Goal: Use online tool/utility

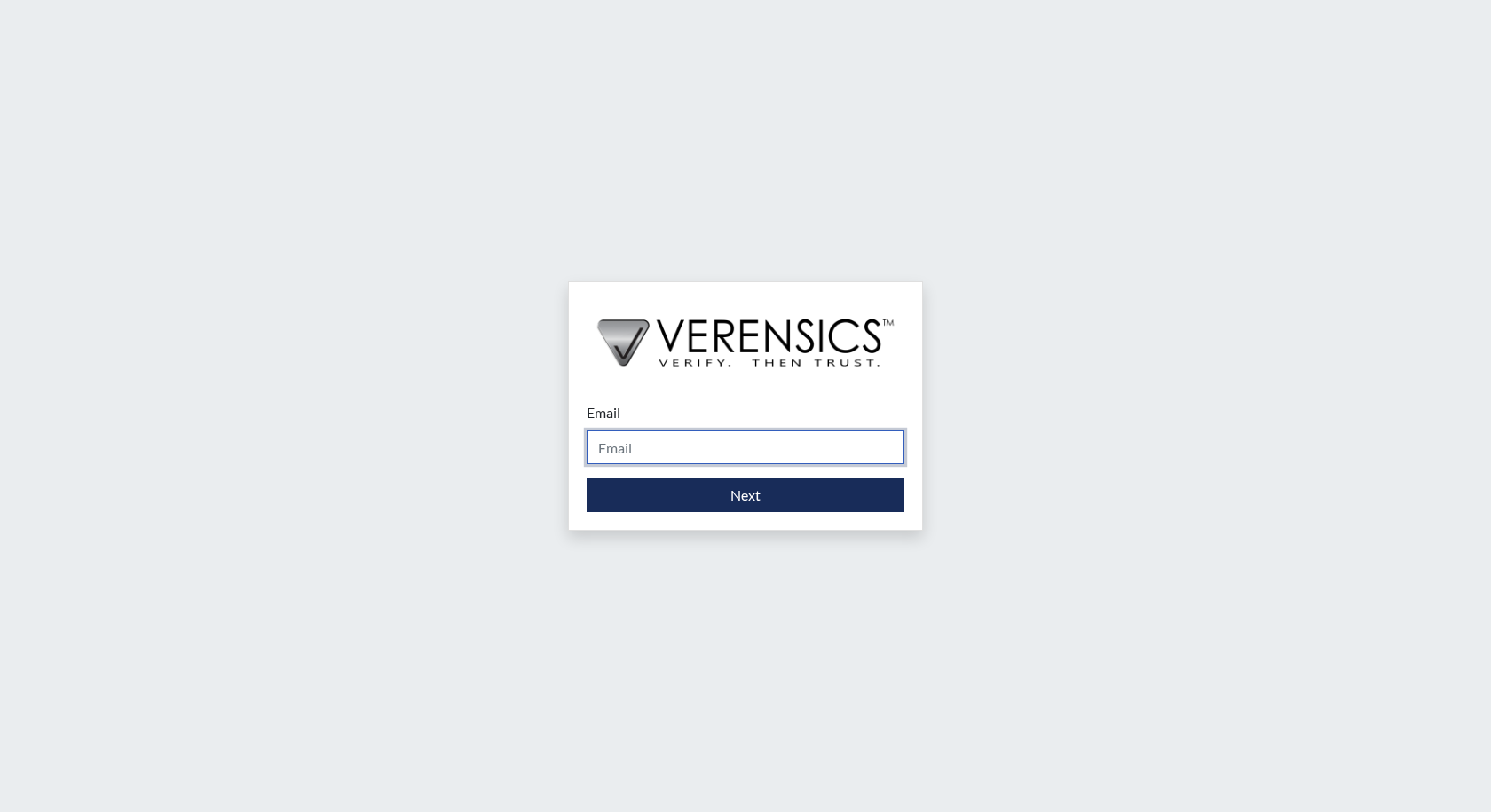
click at [717, 442] on input "Email" at bounding box center [746, 447] width 318 height 34
type input "[PERSON_NAME][EMAIL_ADDRESS][PERSON_NAME][DOMAIN_NAME]"
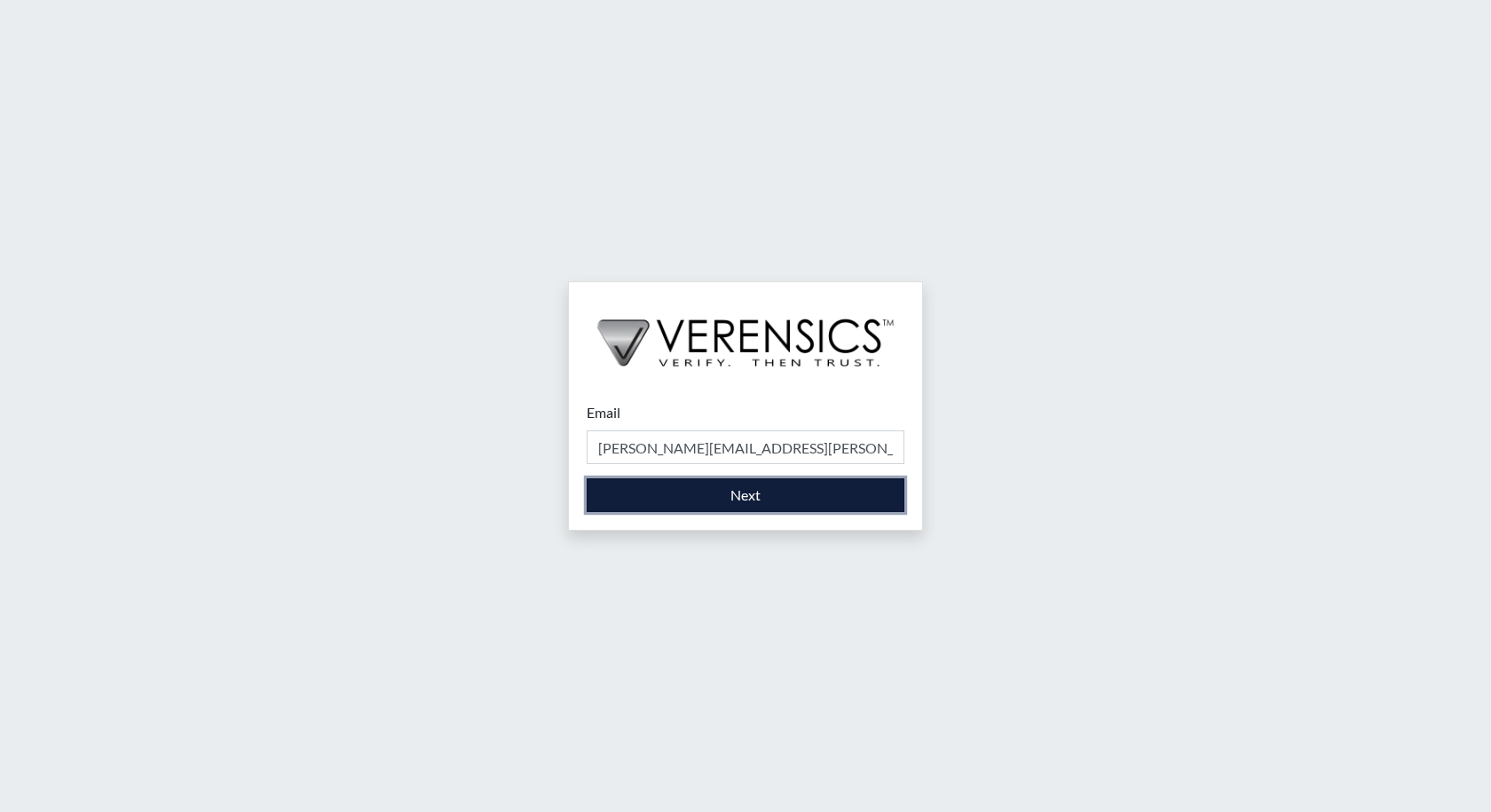
click at [752, 497] on button "Next" at bounding box center [746, 495] width 318 height 34
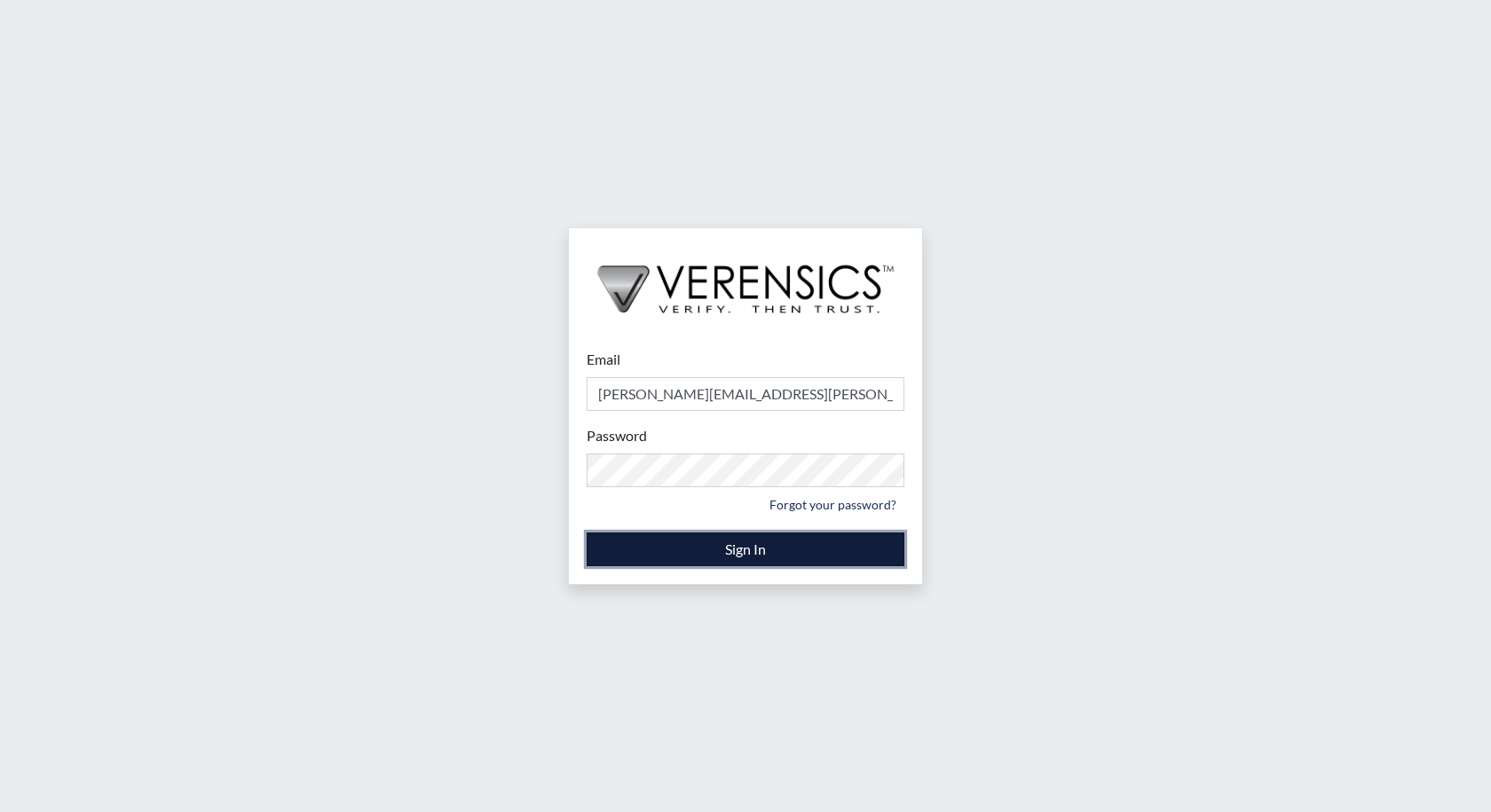
click at [753, 544] on button "Sign In" at bounding box center [746, 549] width 318 height 34
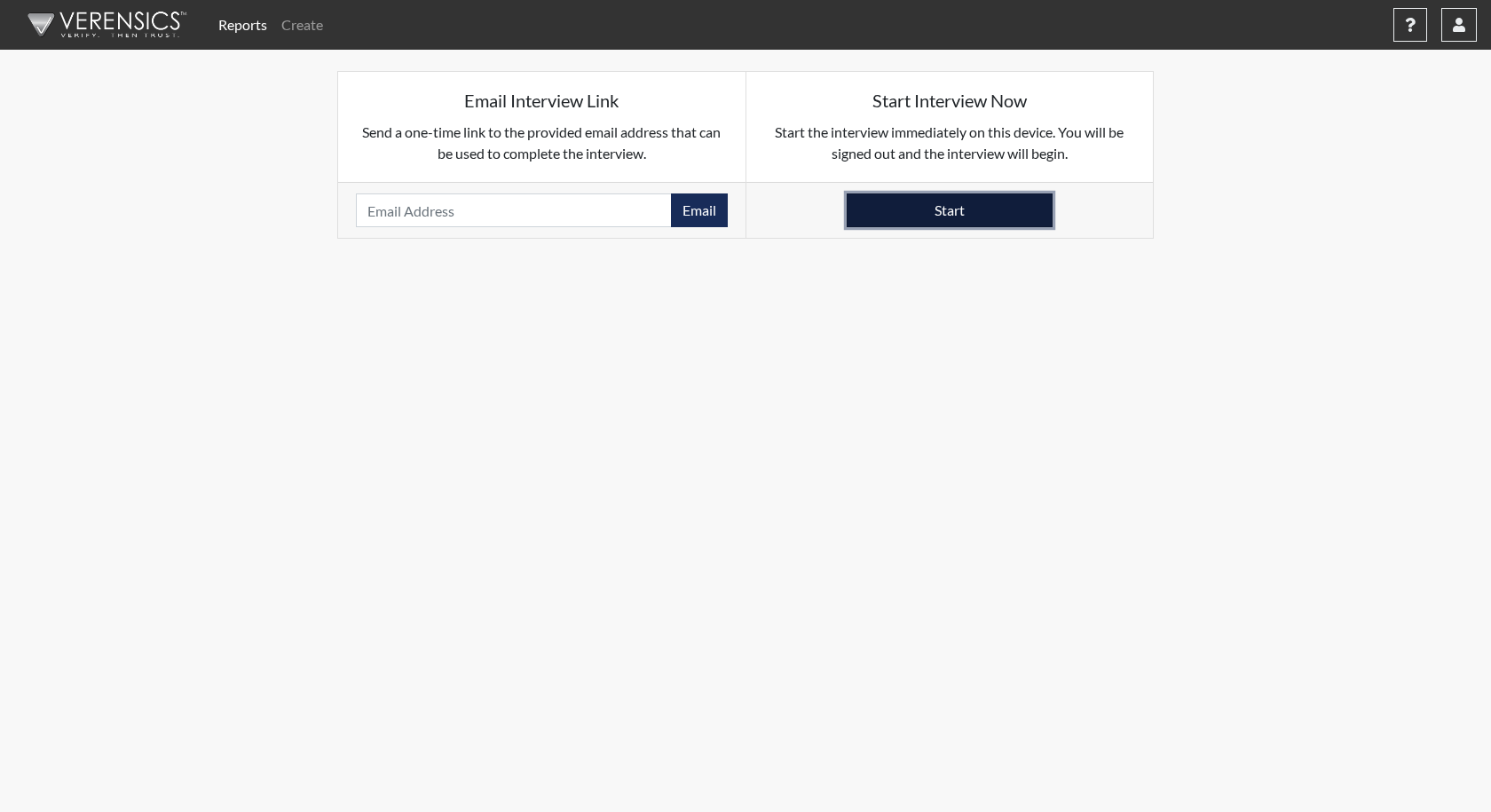
click at [927, 208] on button "Start" at bounding box center [950, 210] width 206 height 34
